Goal: Transaction & Acquisition: Purchase product/service

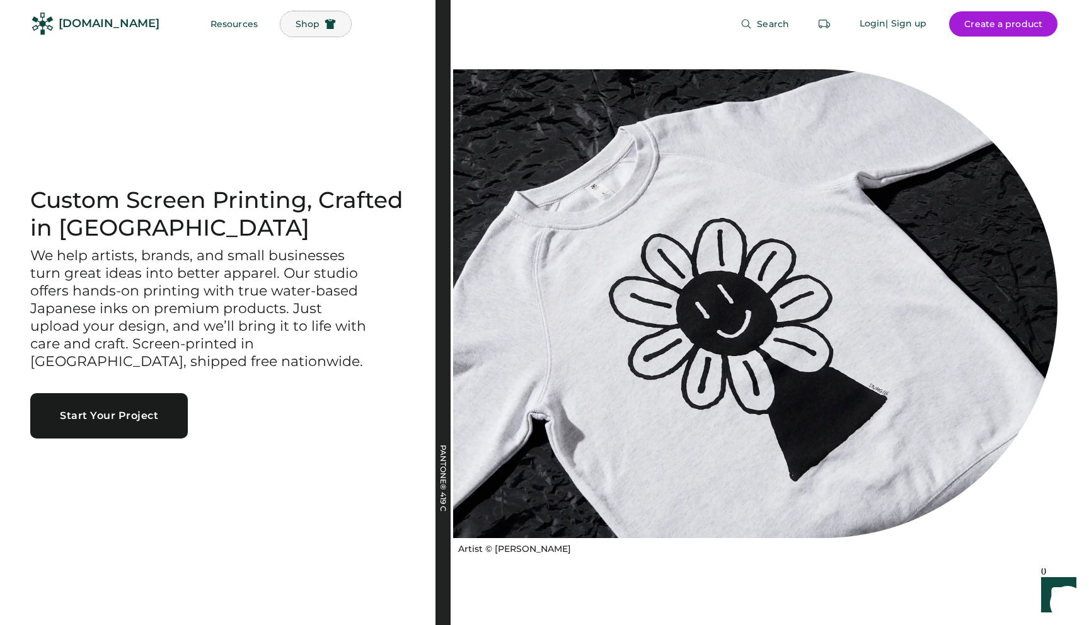
click at [282, 35] on button "Shop" at bounding box center [316, 23] width 71 height 25
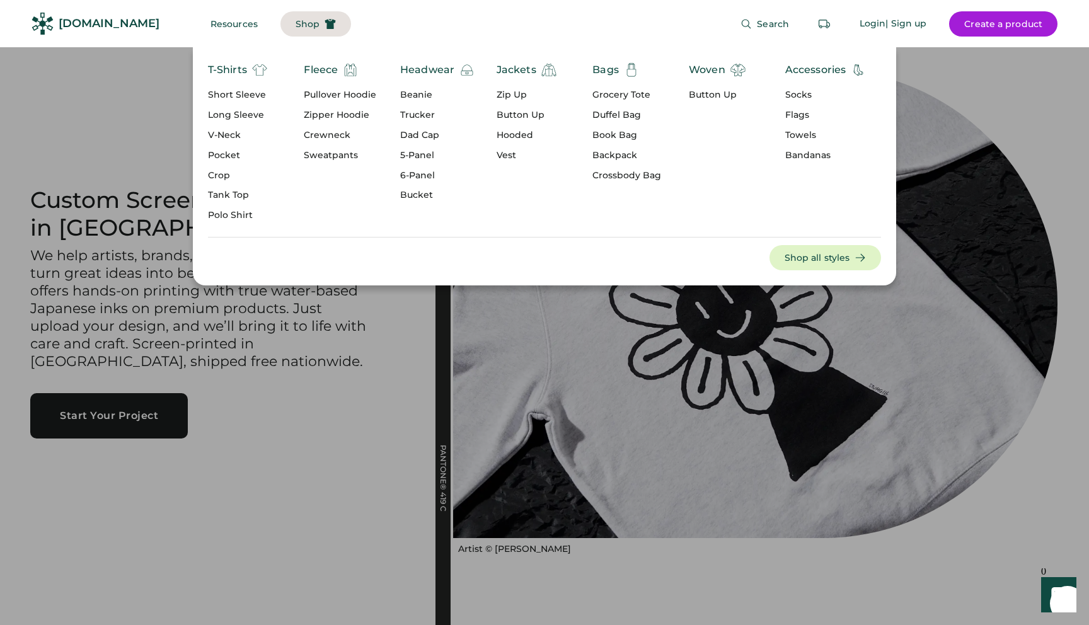
click at [227, 93] on div "Short Sleeve" at bounding box center [237, 95] width 59 height 13
click at [238, 98] on div "Short Sleeve" at bounding box center [237, 95] width 59 height 13
click at [237, 95] on div "Short Sleeve" at bounding box center [237, 95] width 59 height 13
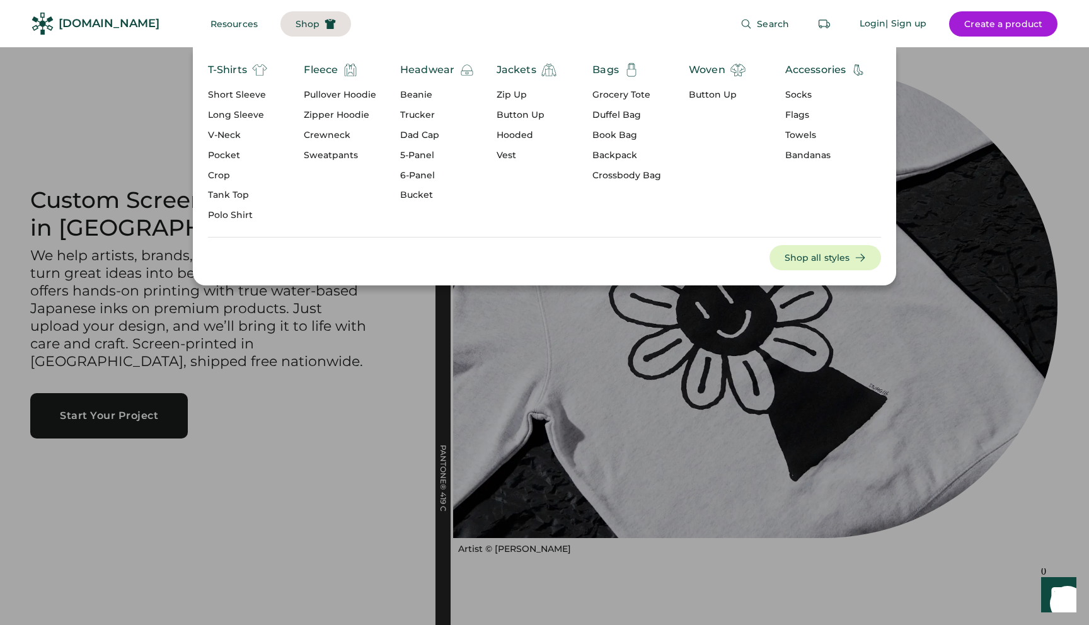
click at [230, 69] on div "T-Shirts" at bounding box center [227, 69] width 39 height 15
click at [794, 255] on button "Shop all styles" at bounding box center [826, 257] width 112 height 25
click at [828, 257] on button "Shop all styles" at bounding box center [826, 257] width 112 height 25
click at [829, 257] on button "Shop all styles" at bounding box center [826, 257] width 112 height 25
click at [831, 257] on button "Shop all styles" at bounding box center [826, 257] width 112 height 25
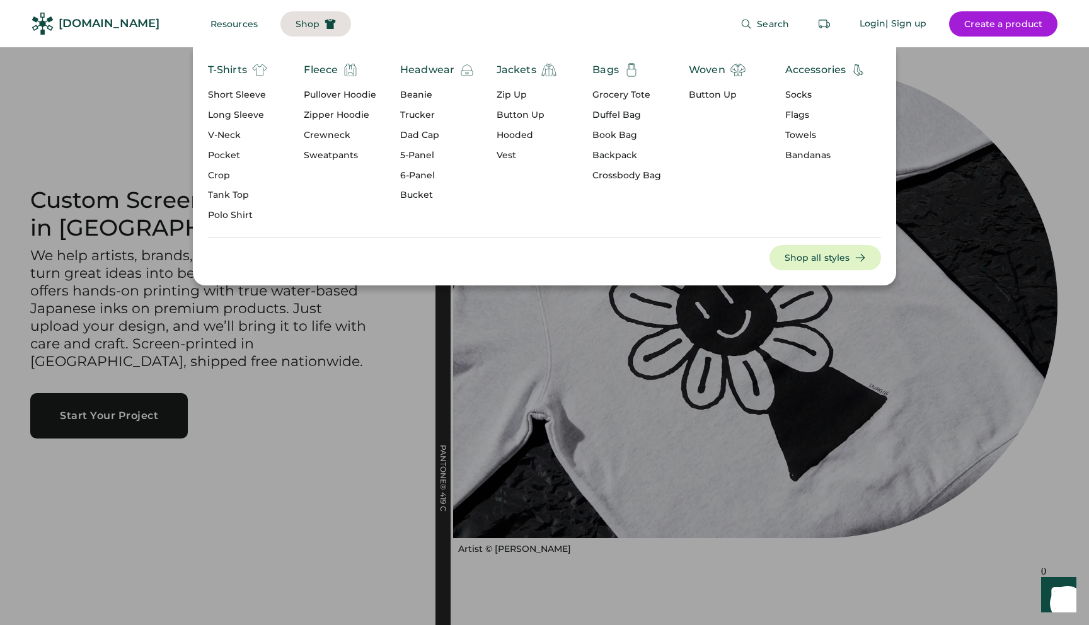
click at [831, 257] on button "Shop all styles" at bounding box center [826, 257] width 112 height 25
click at [207, 27] on button "Resources" at bounding box center [234, 23] width 78 height 25
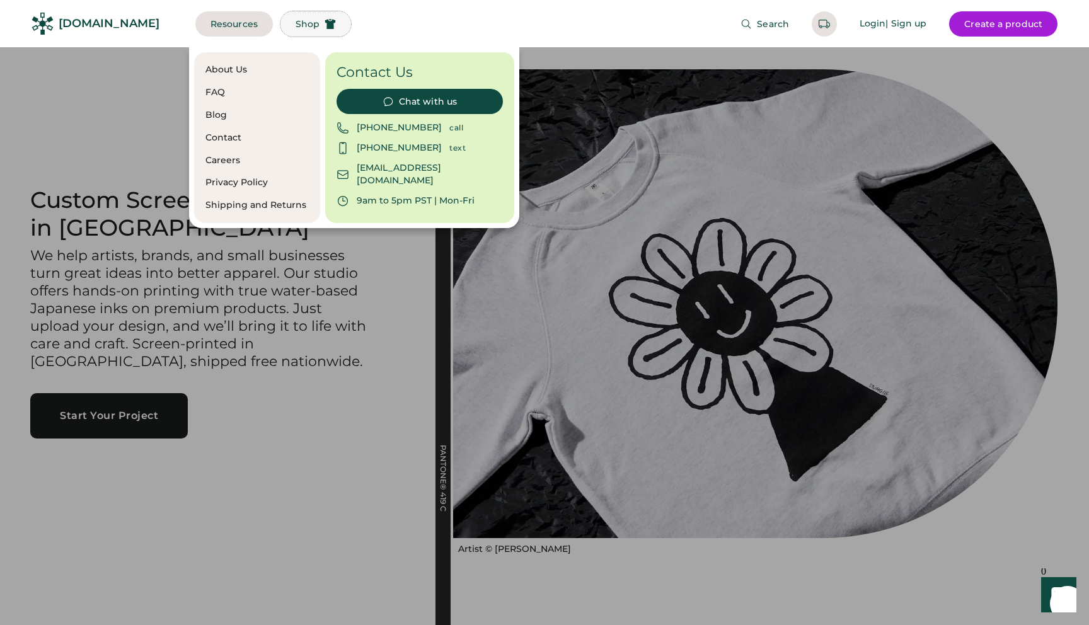
click at [296, 26] on span "Shop" at bounding box center [308, 24] width 24 height 9
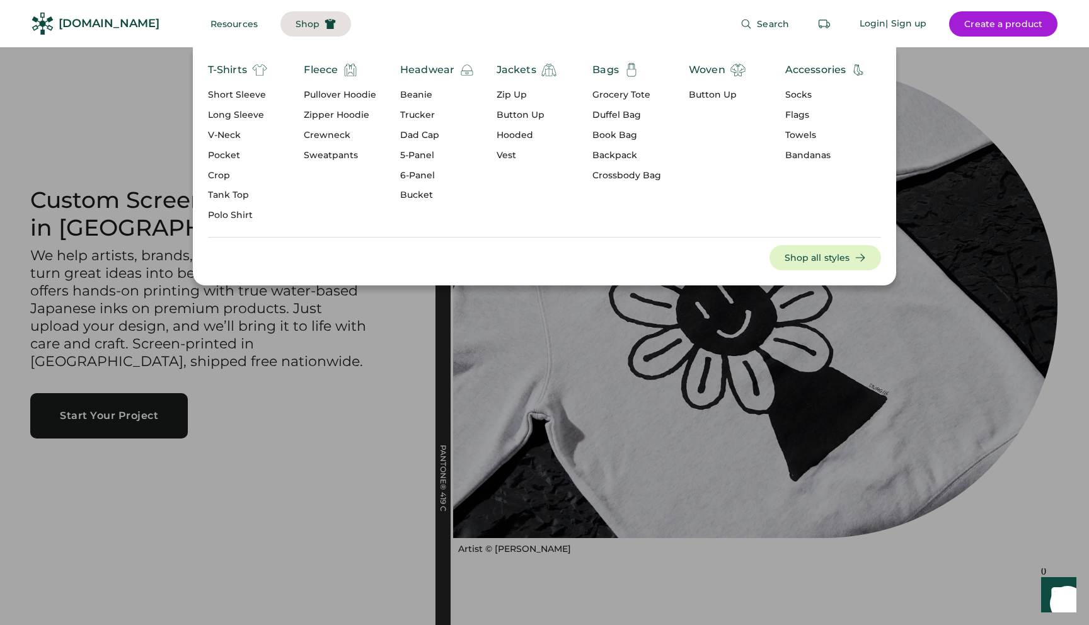
click at [221, 67] on div "T-Shirts" at bounding box center [227, 69] width 39 height 15
click at [258, 71] on img at bounding box center [259, 69] width 15 height 15
click at [235, 95] on div "Short Sleeve" at bounding box center [237, 95] width 59 height 13
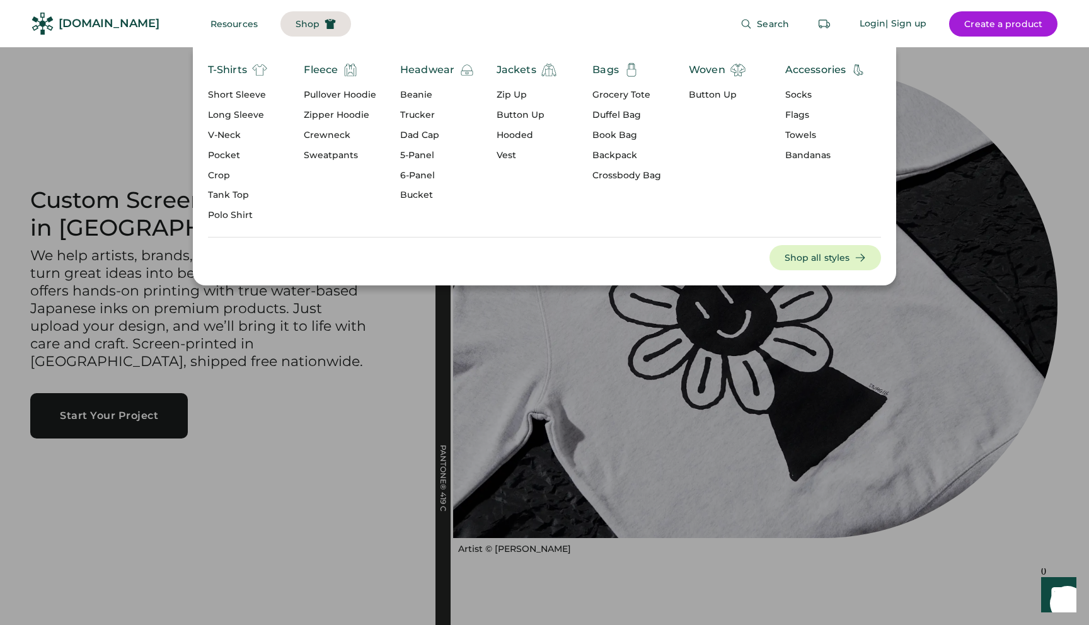
click at [235, 95] on div "Short Sleeve" at bounding box center [237, 95] width 59 height 13
click at [222, 96] on div "Short Sleeve" at bounding box center [237, 95] width 59 height 13
click at [803, 258] on button "Shop all styles" at bounding box center [826, 257] width 112 height 25
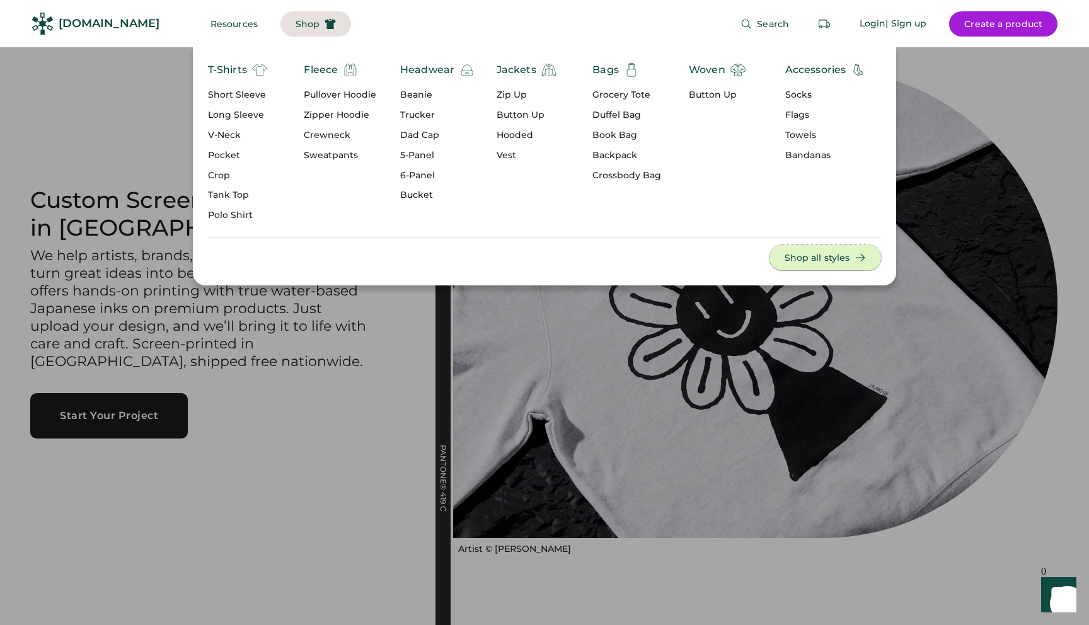
click at [803, 258] on button "Shop all styles" at bounding box center [826, 257] width 112 height 25
click at [762, 27] on span "Search" at bounding box center [773, 24] width 32 height 9
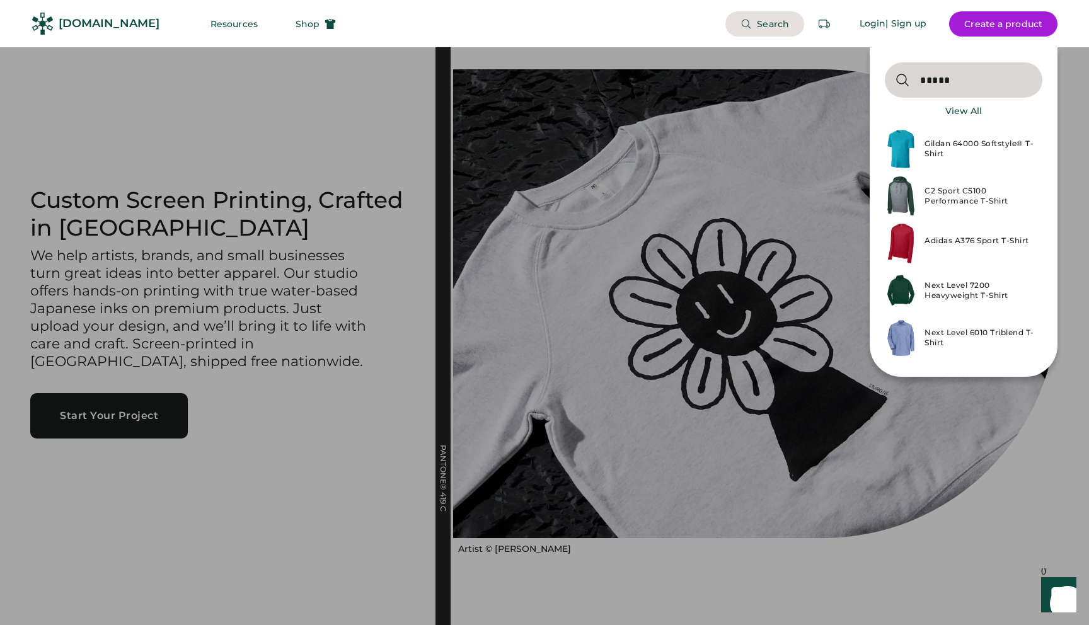
type input "*****"
click at [957, 113] on div "View All" at bounding box center [964, 111] width 37 height 13
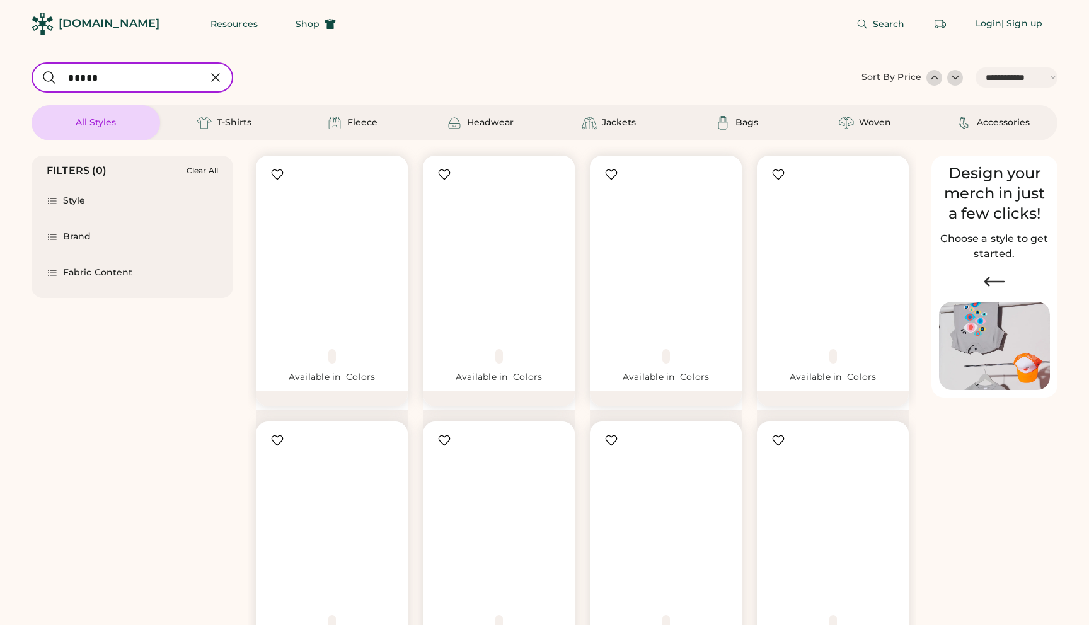
select select "*****"
select select "*"
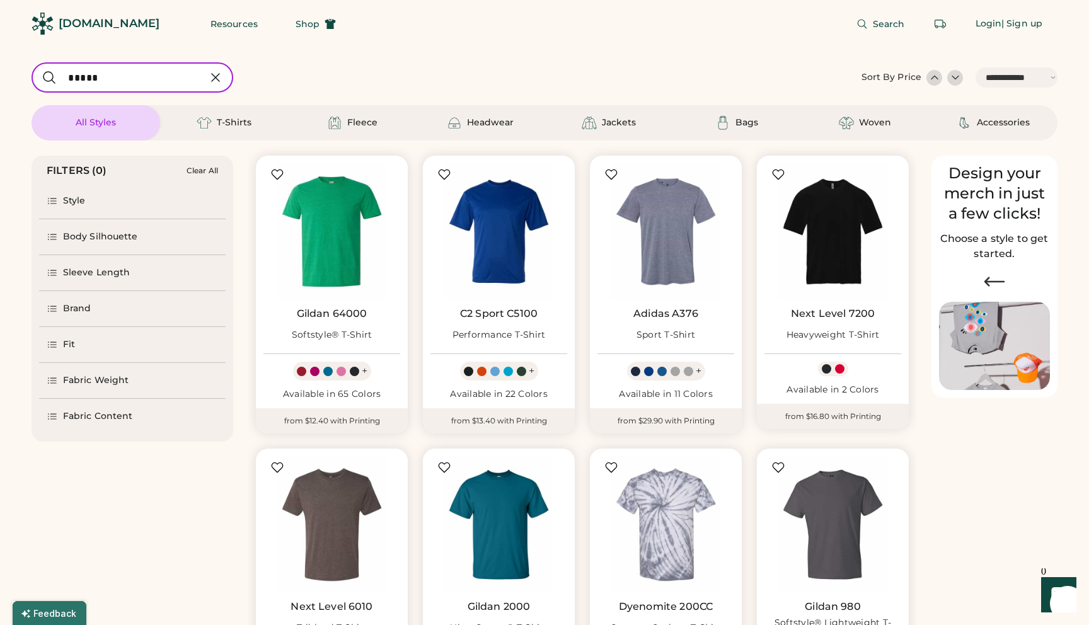
scroll to position [32, 0]
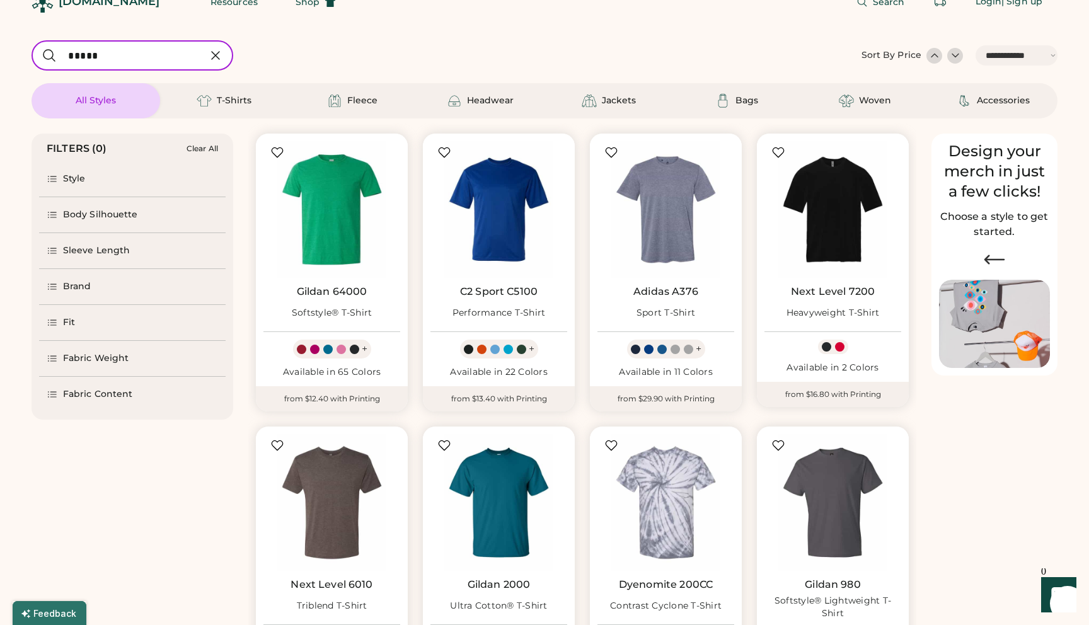
select select "*****"
select select "*"
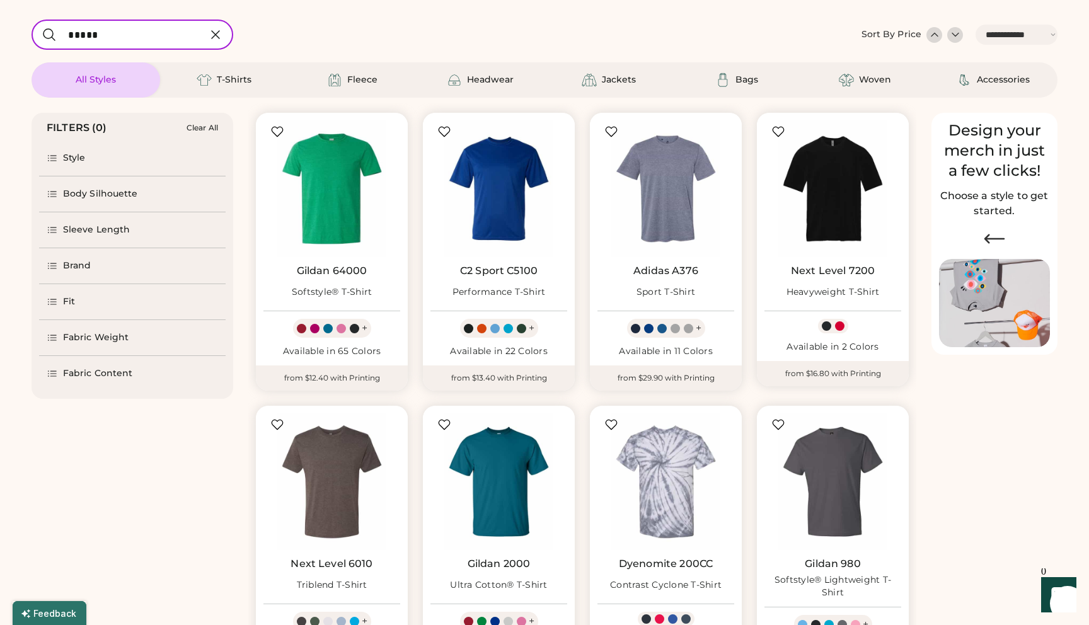
scroll to position [0, 0]
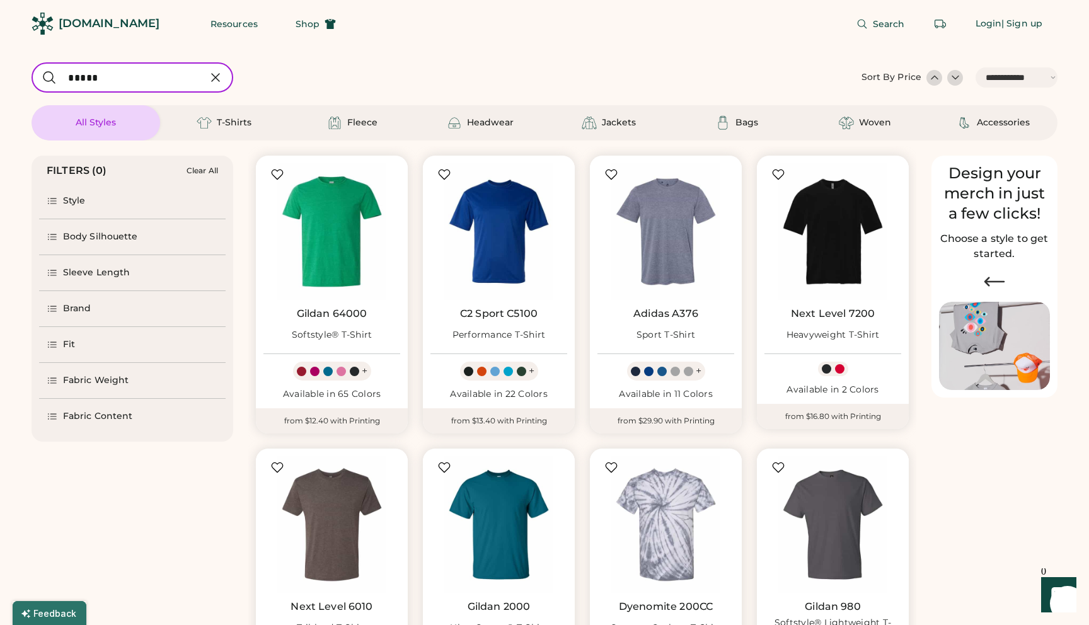
click at [562, 59] on div "**********" at bounding box center [545, 559] width 1026 height 1024
